Goal: Information Seeking & Learning: Compare options

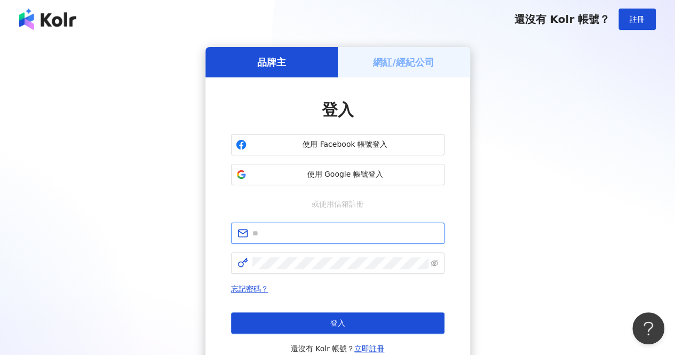
click at [308, 229] on input "text" at bounding box center [345, 233] width 186 height 12
type input "**********"
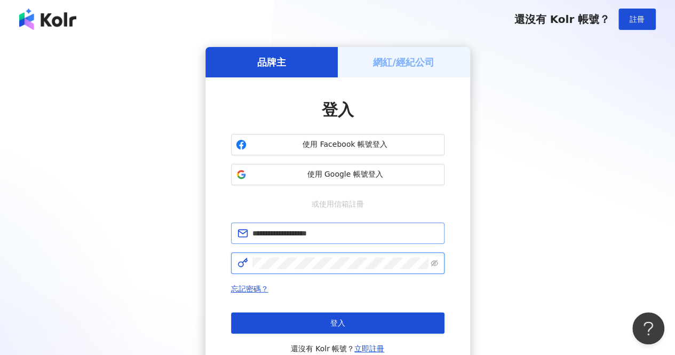
click button "登入" at bounding box center [337, 322] width 213 height 21
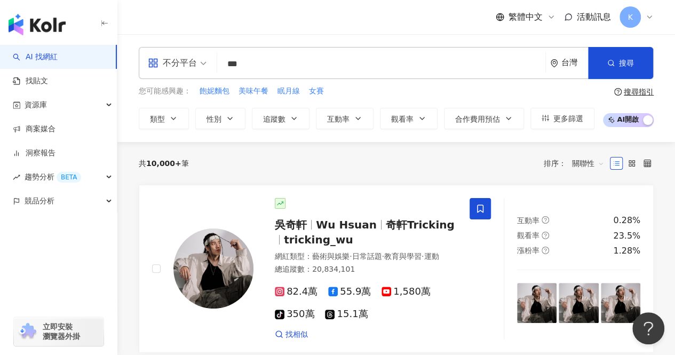
type input "***"
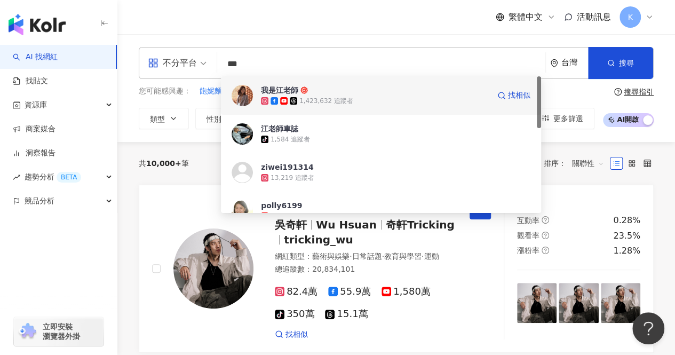
click at [336, 94] on span "我是江老師" at bounding box center [375, 90] width 228 height 11
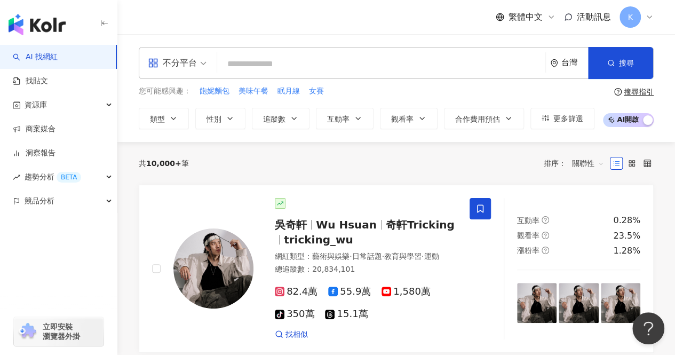
click at [267, 60] on input "search" at bounding box center [381, 64] width 320 height 20
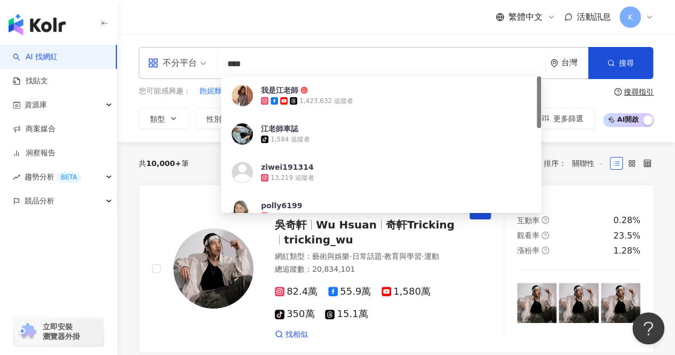
type input "**"
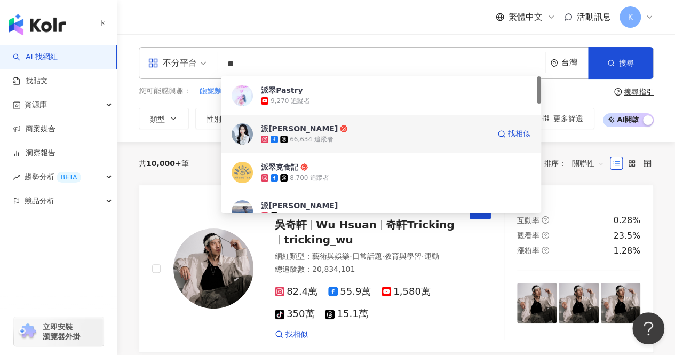
click at [340, 133] on span "派翠" at bounding box center [375, 128] width 228 height 11
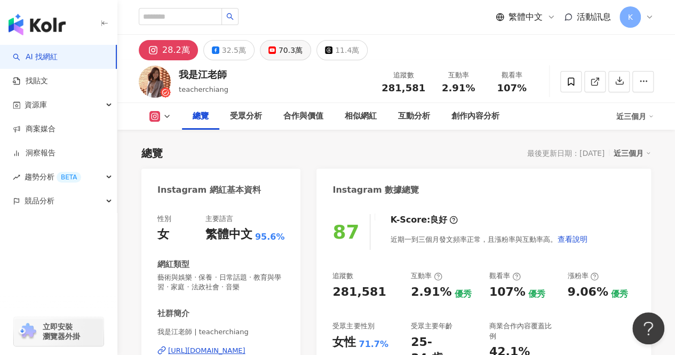
click at [268, 53] on icon at bounding box center [271, 49] width 7 height 7
click at [279, 50] on div "70.3萬" at bounding box center [291, 50] width 24 height 15
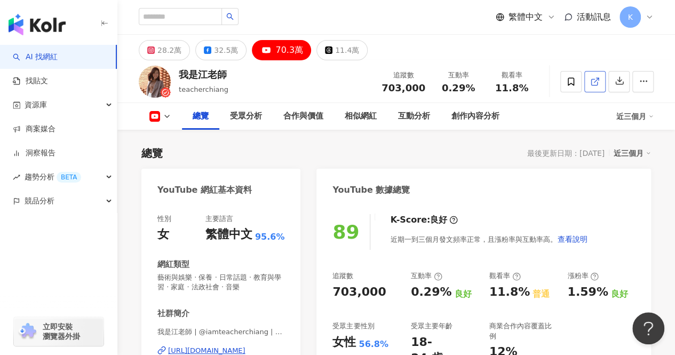
click at [585, 83] on link at bounding box center [594, 81] width 21 height 21
click at [216, 12] on input "search" at bounding box center [180, 16] width 83 height 17
type input "**"
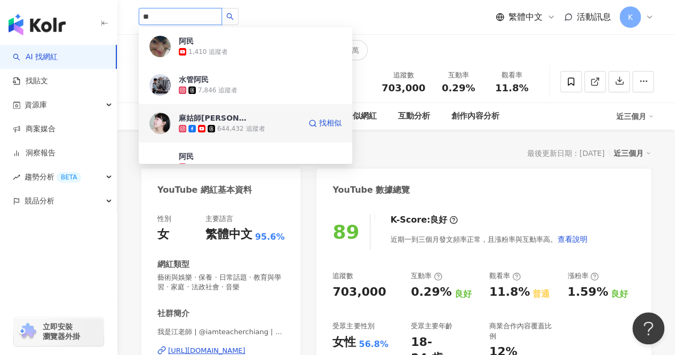
click at [219, 122] on span "麻姑師太" at bounding box center [213, 118] width 69 height 11
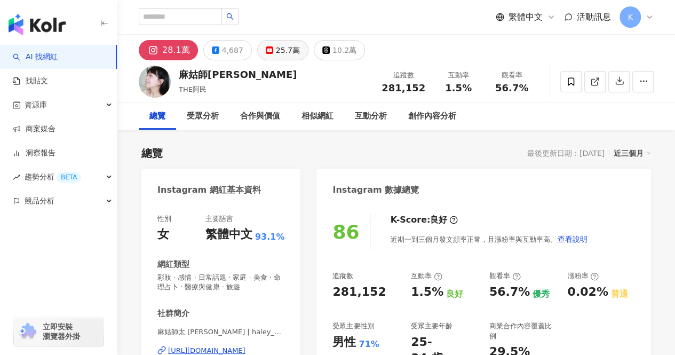
click at [276, 52] on div "25.7萬" at bounding box center [288, 50] width 24 height 15
click at [226, 53] on div "4,687" at bounding box center [232, 50] width 21 height 15
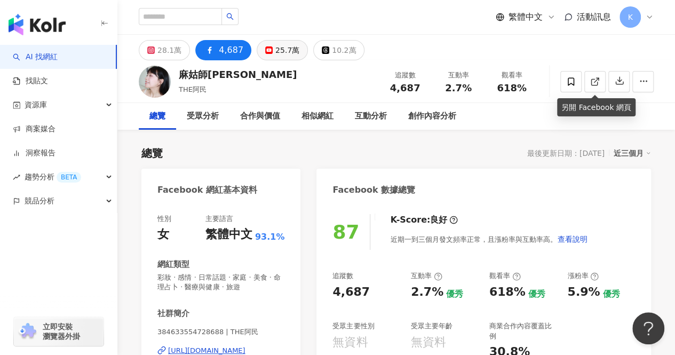
click at [277, 43] on div "25.7萬" at bounding box center [287, 50] width 24 height 15
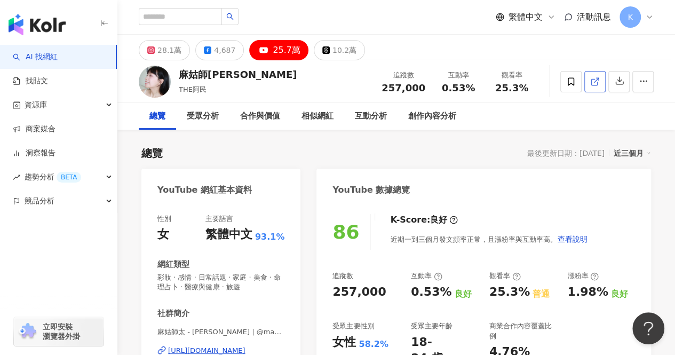
click at [597, 86] on icon at bounding box center [595, 82] width 10 height 10
click at [164, 54] on div "28.1萬" at bounding box center [169, 50] width 24 height 15
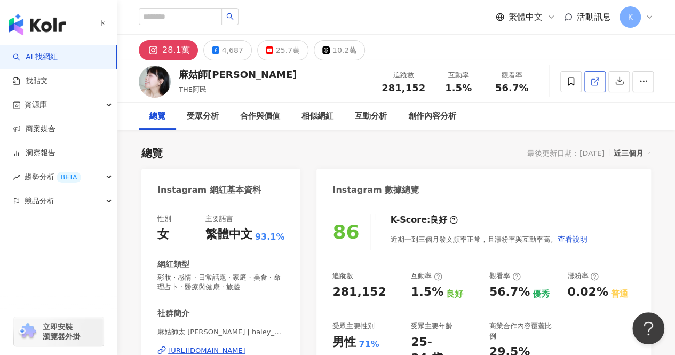
click at [590, 81] on icon at bounding box center [595, 82] width 10 height 10
click at [289, 51] on div "25.7萬" at bounding box center [288, 50] width 24 height 15
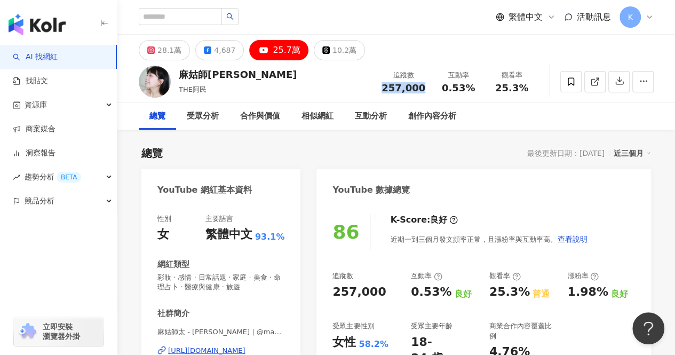
drag, startPoint x: 388, startPoint y: 88, endPoint x: 423, endPoint y: 91, distance: 34.3
click at [423, 91] on span "257,000" at bounding box center [404, 87] width 44 height 11
copy span "257,000"
drag, startPoint x: 441, startPoint y: 88, endPoint x: 490, endPoint y: 85, distance: 49.2
click at [441, 88] on div "0.53%" at bounding box center [458, 88] width 41 height 11
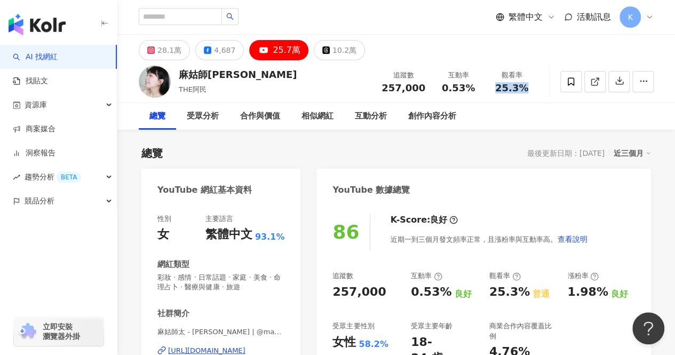
drag, startPoint x: 496, startPoint y: 88, endPoint x: 533, endPoint y: 96, distance: 37.6
click at [540, 89] on div "麻姑師太 THE阿民 追蹤數 257,000 互動率 0.53% 觀看率 25.3%" at bounding box center [396, 81] width 558 height 42
copy span "25.3%"
click at [212, 18] on input "search" at bounding box center [180, 16] width 83 height 17
click at [212, 14] on input "search" at bounding box center [180, 16] width 83 height 17
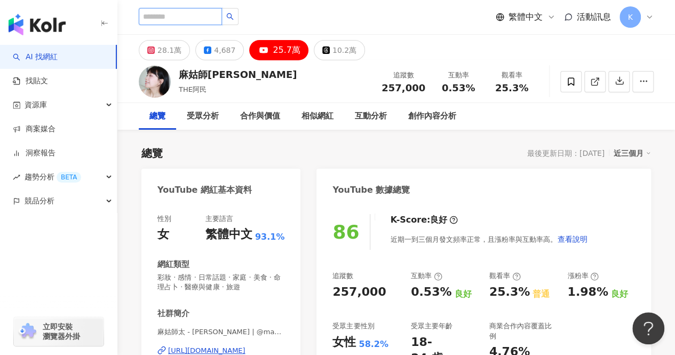
paste input "**********"
type input "**********"
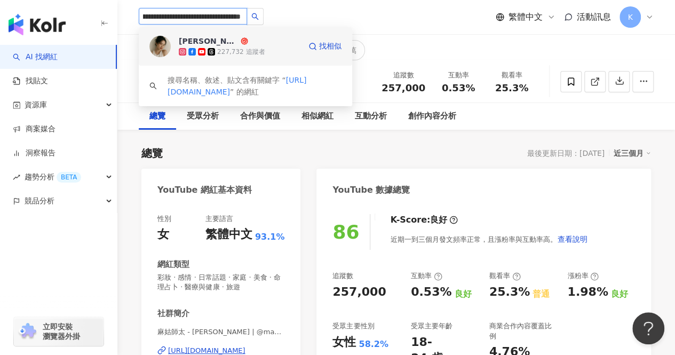
click at [240, 45] on span "柯柯 柯佳辰" at bounding box center [213, 41] width 69 height 11
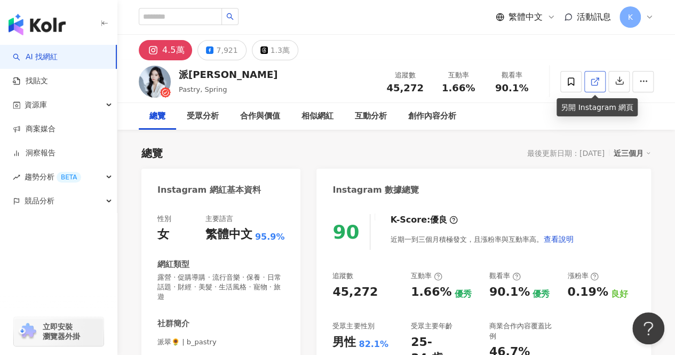
click at [592, 85] on icon at bounding box center [595, 82] width 10 height 10
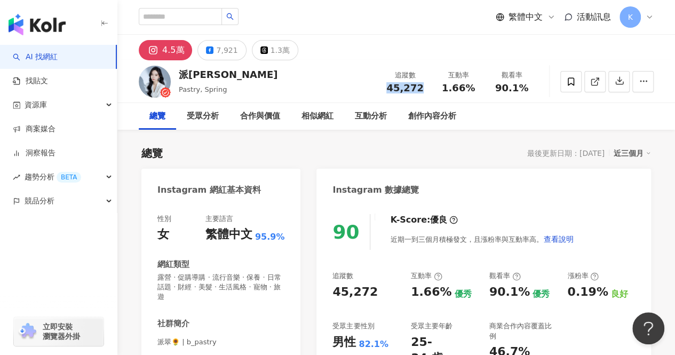
drag, startPoint x: 379, startPoint y: 84, endPoint x: 425, endPoint y: 88, distance: 46.5
click at [425, 88] on div "追蹤數 45,272" at bounding box center [404, 81] width 53 height 23
copy span "45,272"
drag, startPoint x: 444, startPoint y: 91, endPoint x: 480, endPoint y: 89, distance: 35.8
click at [480, 89] on div "互動率 1.66%" at bounding box center [458, 81] width 53 height 23
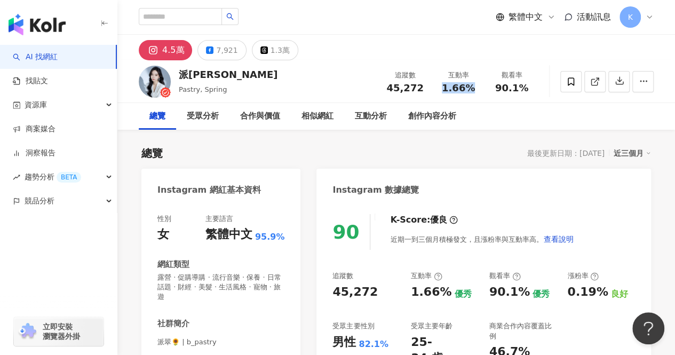
copy span "1.66%"
drag, startPoint x: 497, startPoint y: 91, endPoint x: 530, endPoint y: 91, distance: 33.1
click at [530, 91] on div "90.1%" at bounding box center [511, 88] width 41 height 11
copy span "90.1%"
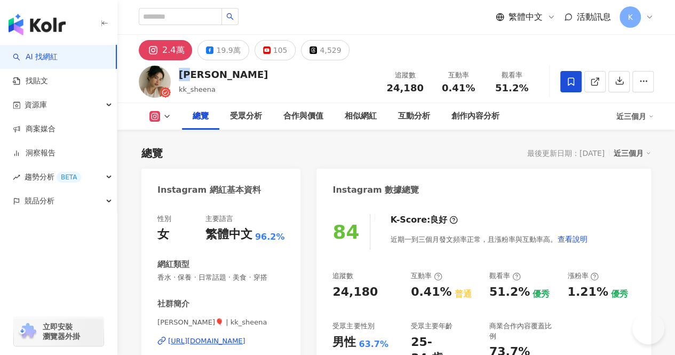
click at [177, 73] on div "柯柯 柯佳辰 kk_sheena 追蹤數 24,180 互動率 0.41% 觀看率 51.2%" at bounding box center [396, 81] width 558 height 42
drag, startPoint x: 423, startPoint y: 88, endPoint x: 379, endPoint y: 90, distance: 44.3
click at [379, 90] on div "追蹤數 24,180" at bounding box center [404, 81] width 53 height 23
copy span "24,180"
drag, startPoint x: 442, startPoint y: 90, endPoint x: 480, endPoint y: 90, distance: 38.4
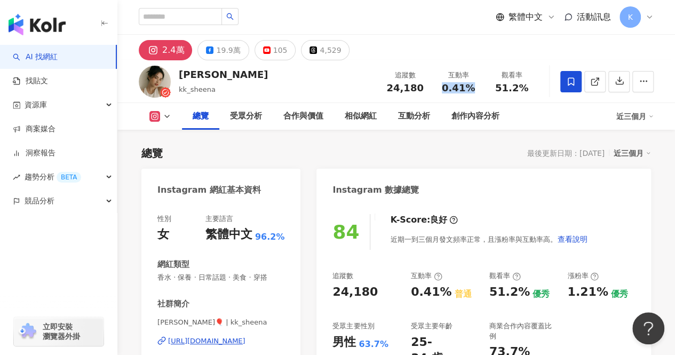
click at [480, 90] on div "互動率 0.41%" at bounding box center [458, 81] width 53 height 23
copy span "0.41%"
drag, startPoint x: 495, startPoint y: 88, endPoint x: 526, endPoint y: 88, distance: 31.5
click at [526, 88] on div "51.2%" at bounding box center [511, 88] width 41 height 11
copy span "51.2%"
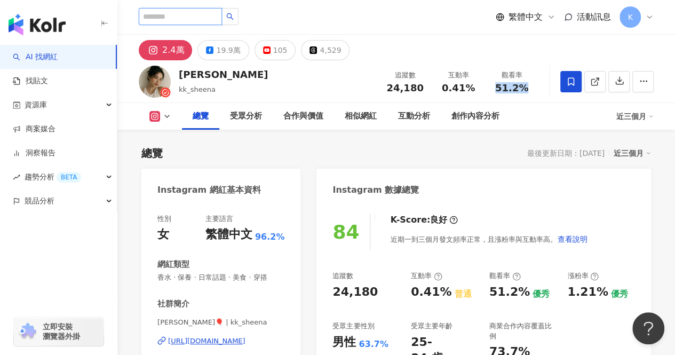
click at [220, 12] on input "search" at bounding box center [180, 16] width 83 height 17
paste input "**********"
type input "**********"
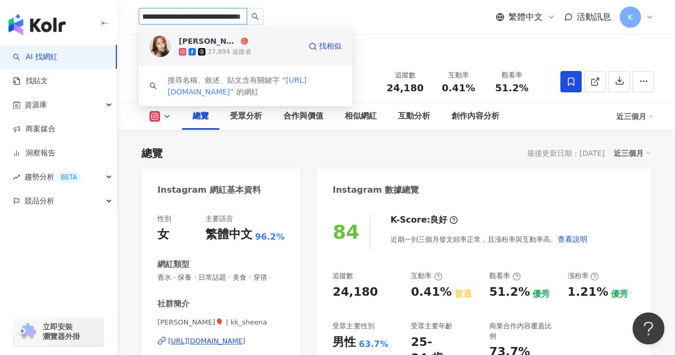
click at [249, 51] on div "37,894 追蹤者" at bounding box center [240, 51] width 122 height 11
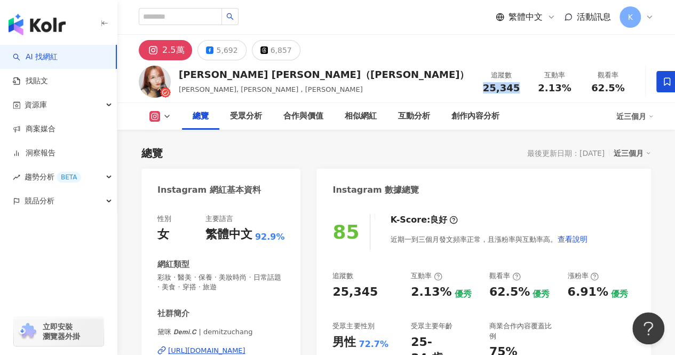
drag, startPoint x: 429, startPoint y: 88, endPoint x: 431, endPoint y: 284, distance: 195.8
click at [474, 86] on div "追蹤數 25,345" at bounding box center [500, 81] width 53 height 23
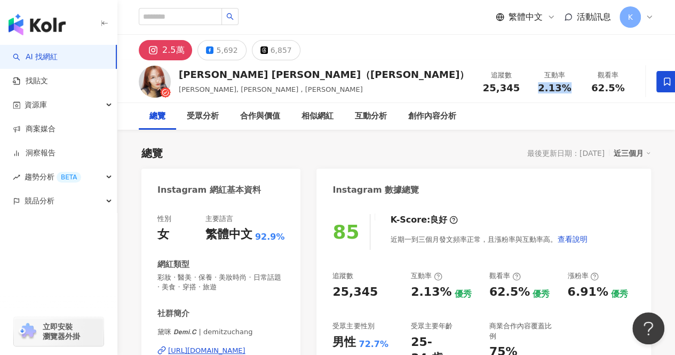
drag, startPoint x: 445, startPoint y: 88, endPoint x: 474, endPoint y: 96, distance: 30.3
click at [534, 90] on div "2.13%" at bounding box center [554, 88] width 41 height 11
copy span "2.13%"
